Goal: Task Accomplishment & Management: Manage account settings

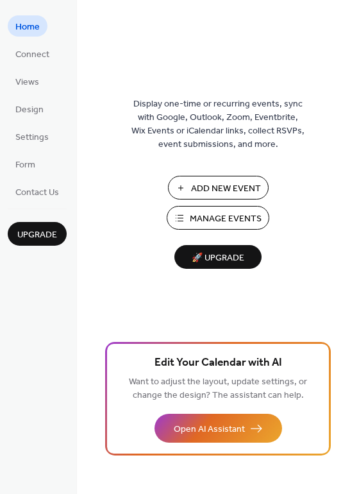
click at [198, 230] on div "Add New Event Manage Events 🚀 Upgrade" at bounding box center [218, 222] width 128 height 93
click at [186, 207] on button "Manage Events" at bounding box center [218, 218] width 103 height 24
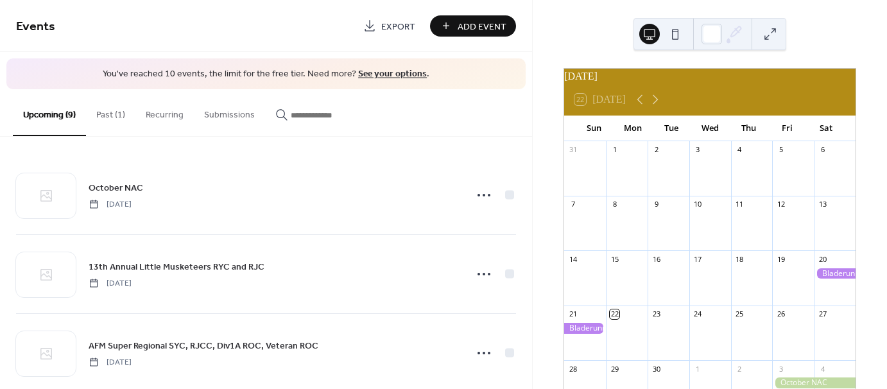
click at [110, 113] on button "Past (1)" at bounding box center [110, 112] width 49 height 46
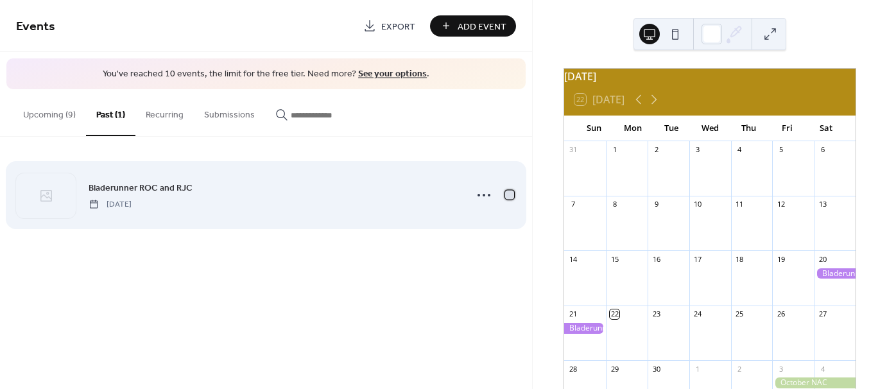
click at [508, 193] on div at bounding box center [509, 194] width 9 height 9
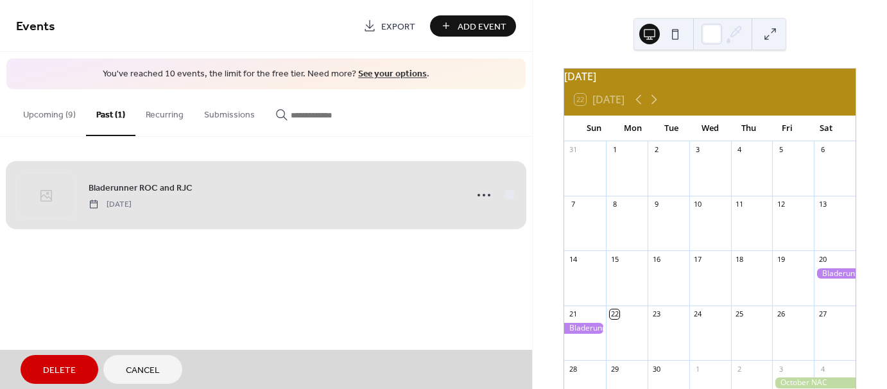
click at [49, 361] on button "Delete" at bounding box center [60, 369] width 78 height 29
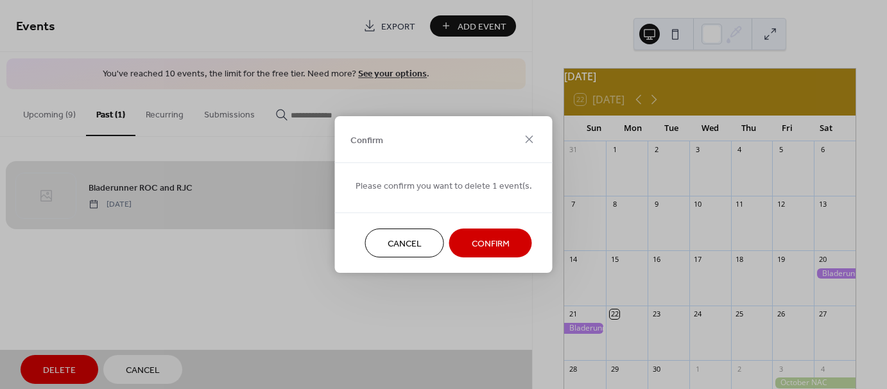
click at [483, 247] on span "Confirm" at bounding box center [491, 243] width 38 height 13
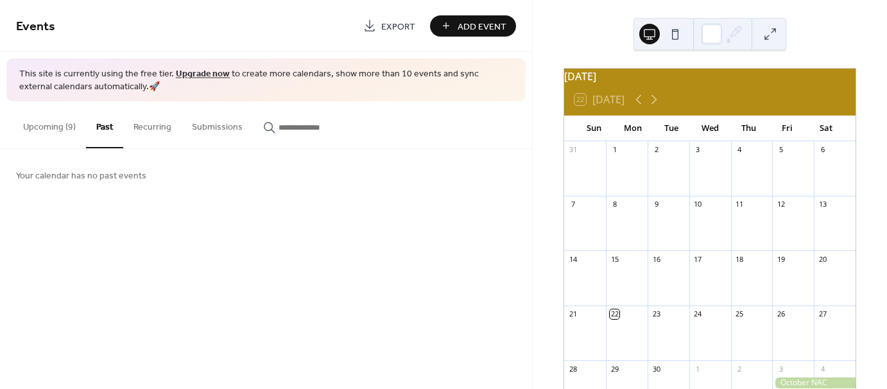
click at [48, 128] on button "Upcoming (9)" at bounding box center [49, 124] width 73 height 46
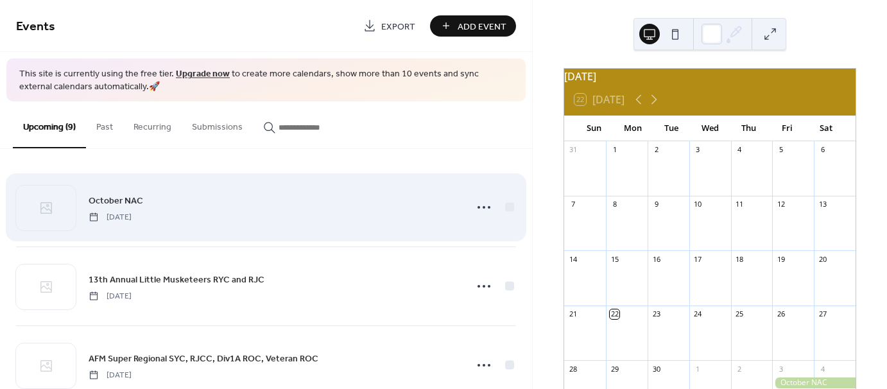
click at [257, 185] on div "October NAC [DATE]" at bounding box center [266, 207] width 500 height 78
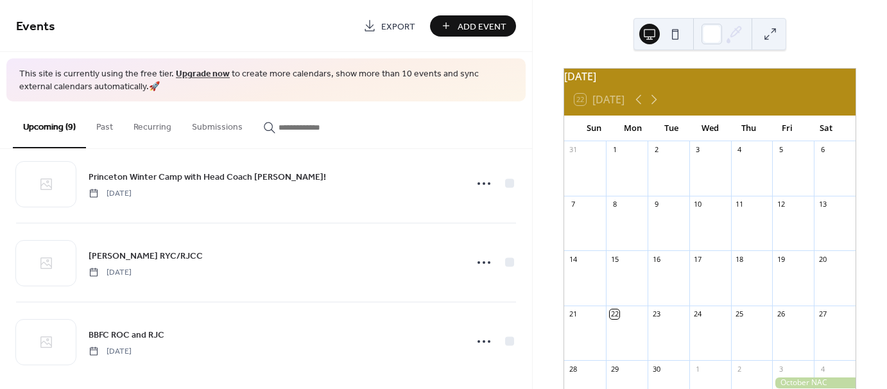
scroll to position [506, 0]
